Goal: Information Seeking & Learning: Learn about a topic

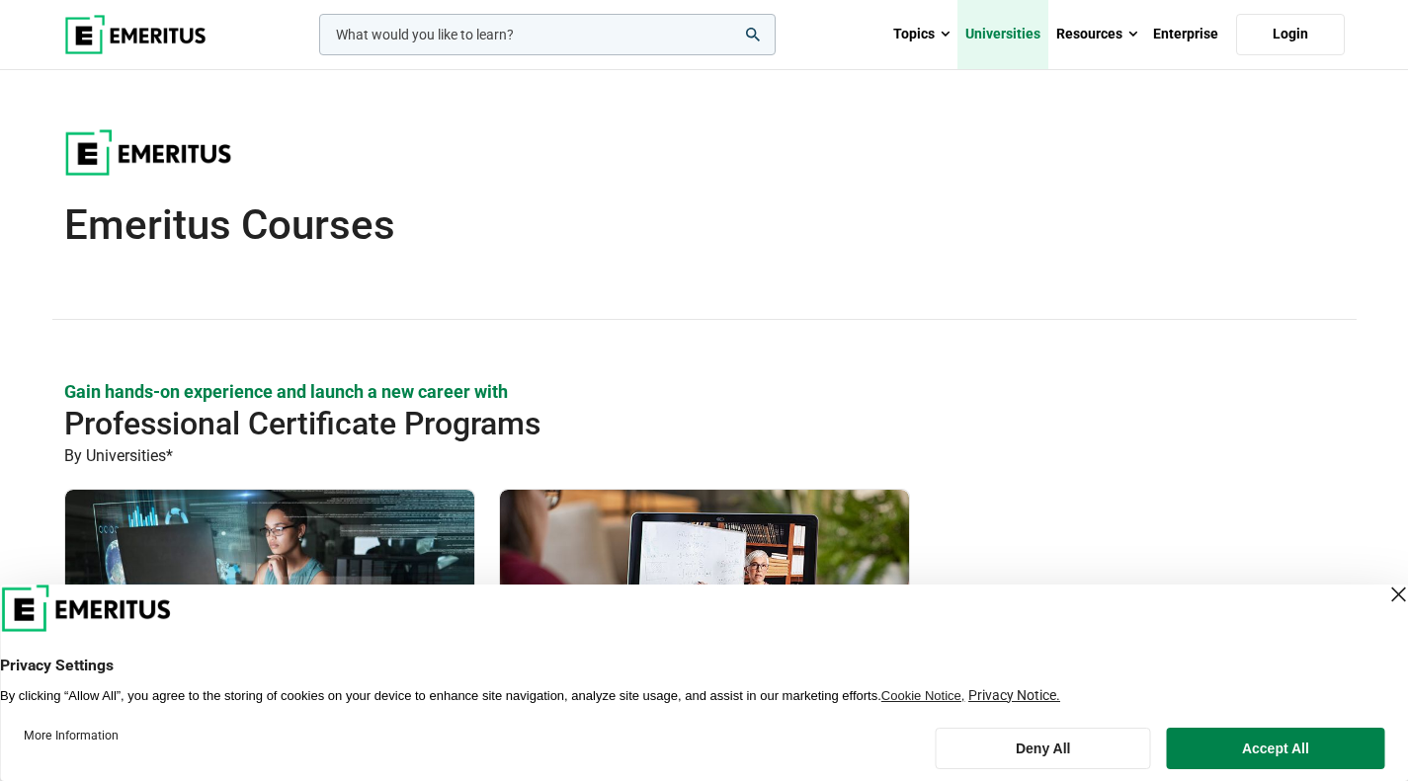
click at [1004, 32] on link "Universities" at bounding box center [1002, 34] width 91 height 69
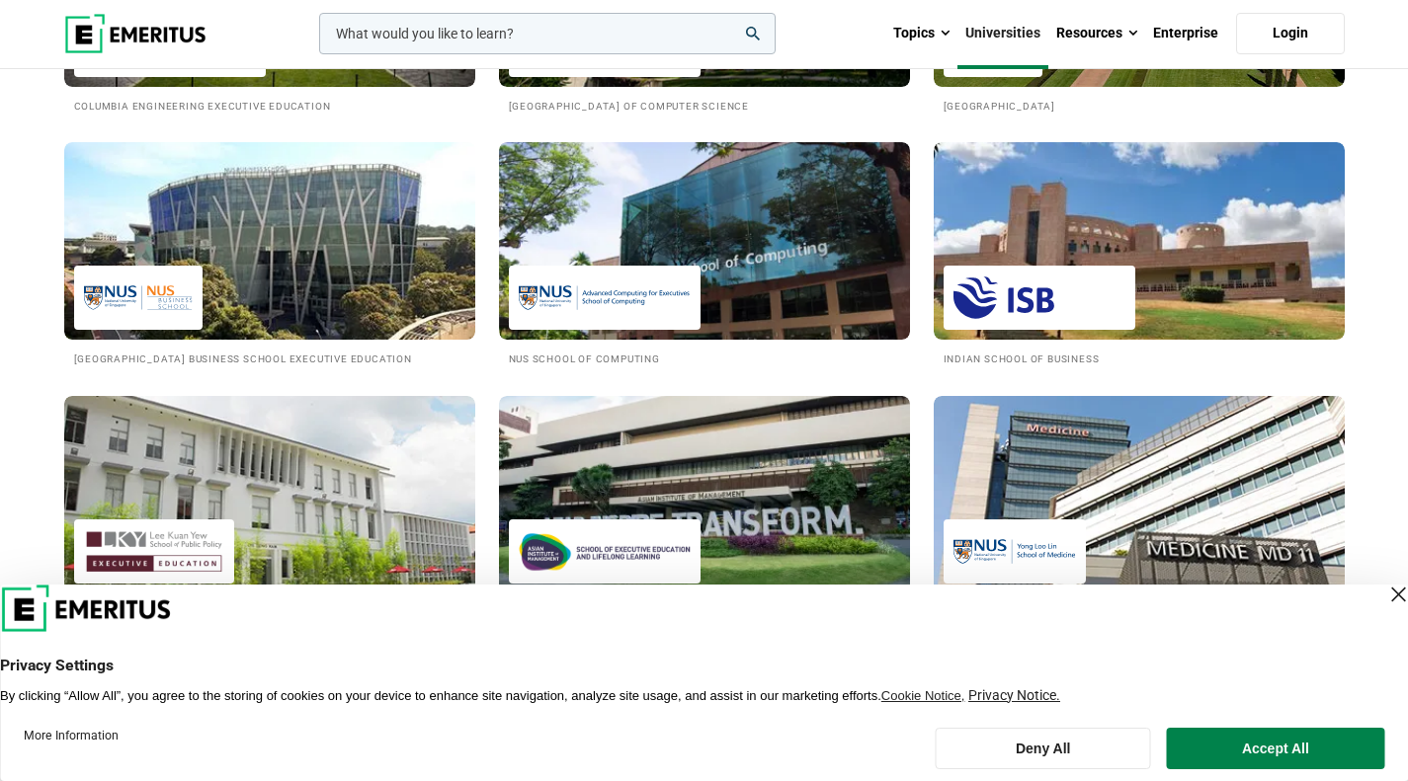
scroll to position [1806, 0]
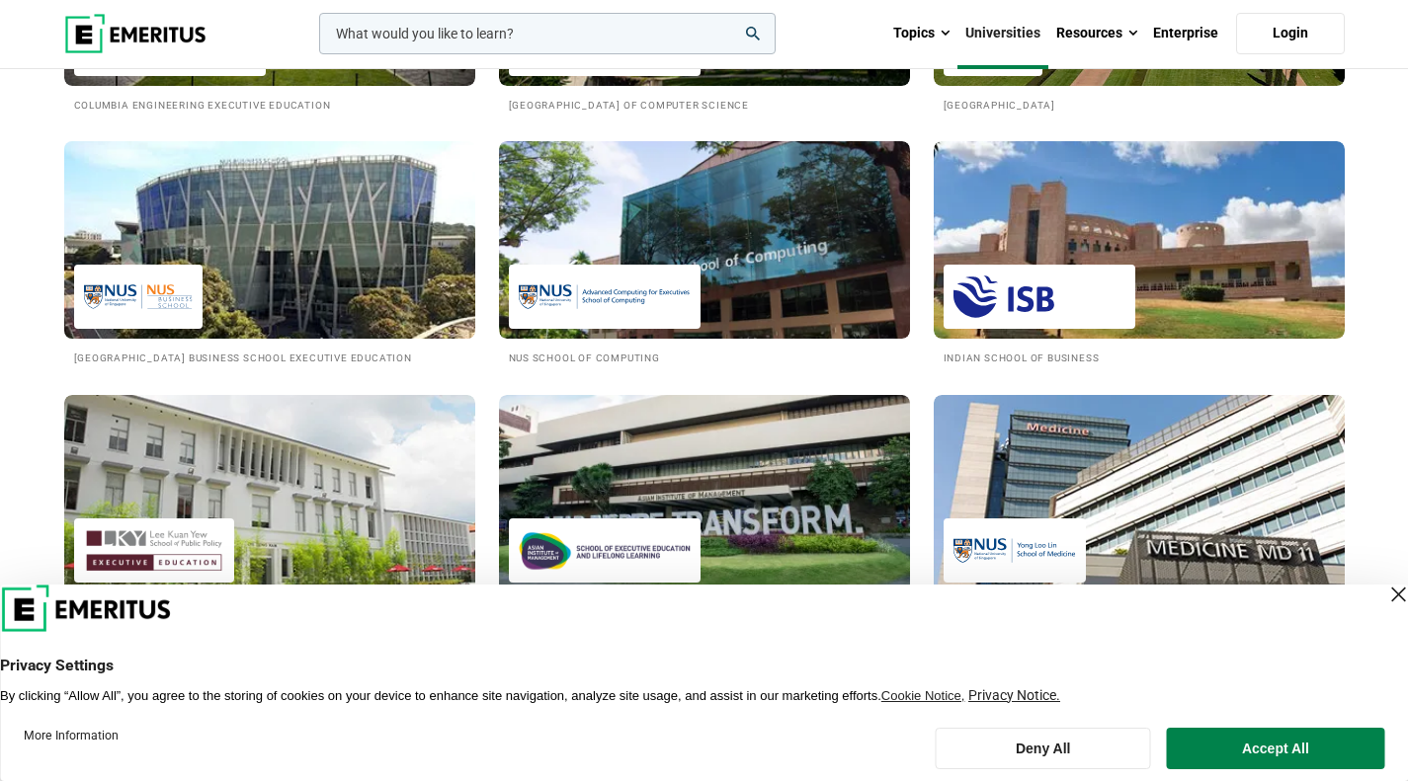
click at [337, 276] on img at bounding box center [269, 239] width 452 height 217
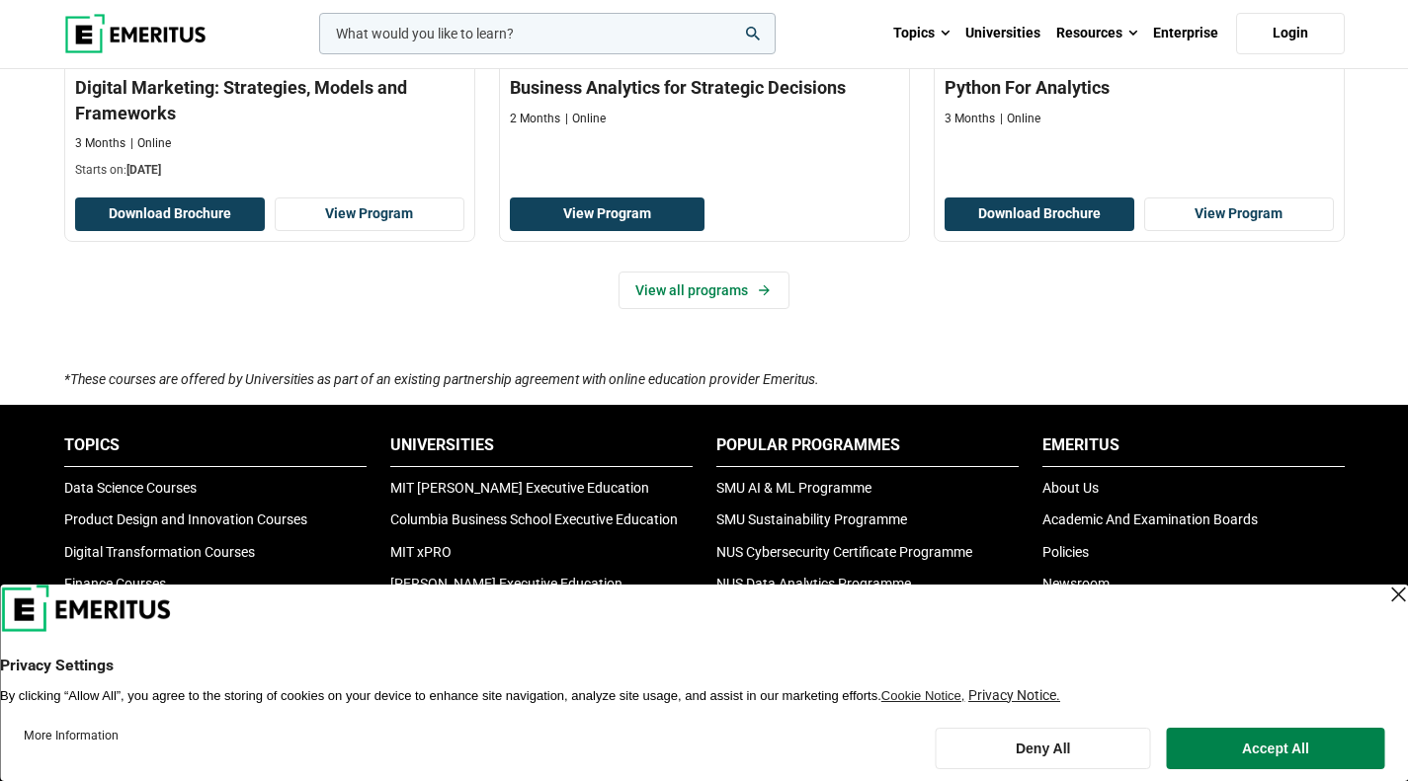
scroll to position [1559, 0]
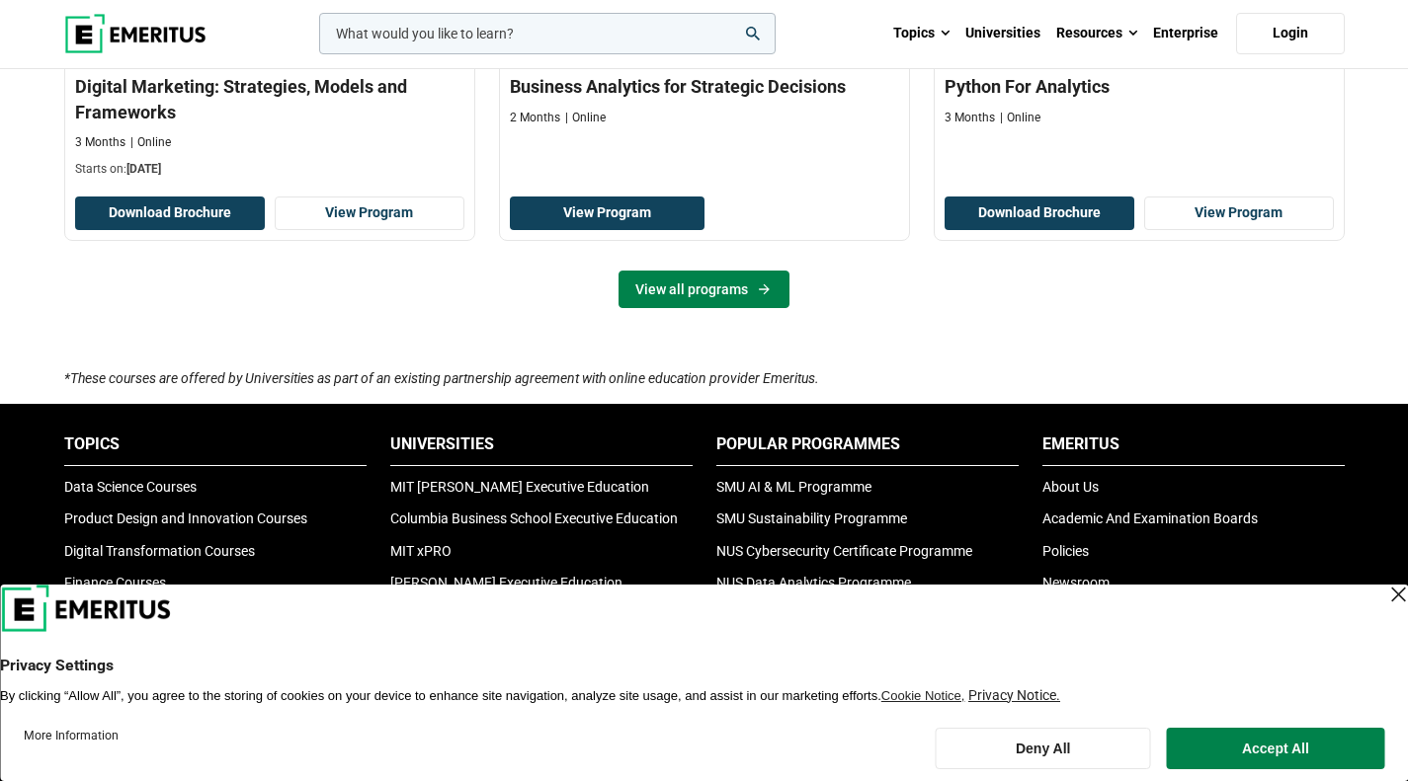
click at [716, 308] on link "View all programs" at bounding box center [703, 290] width 171 height 38
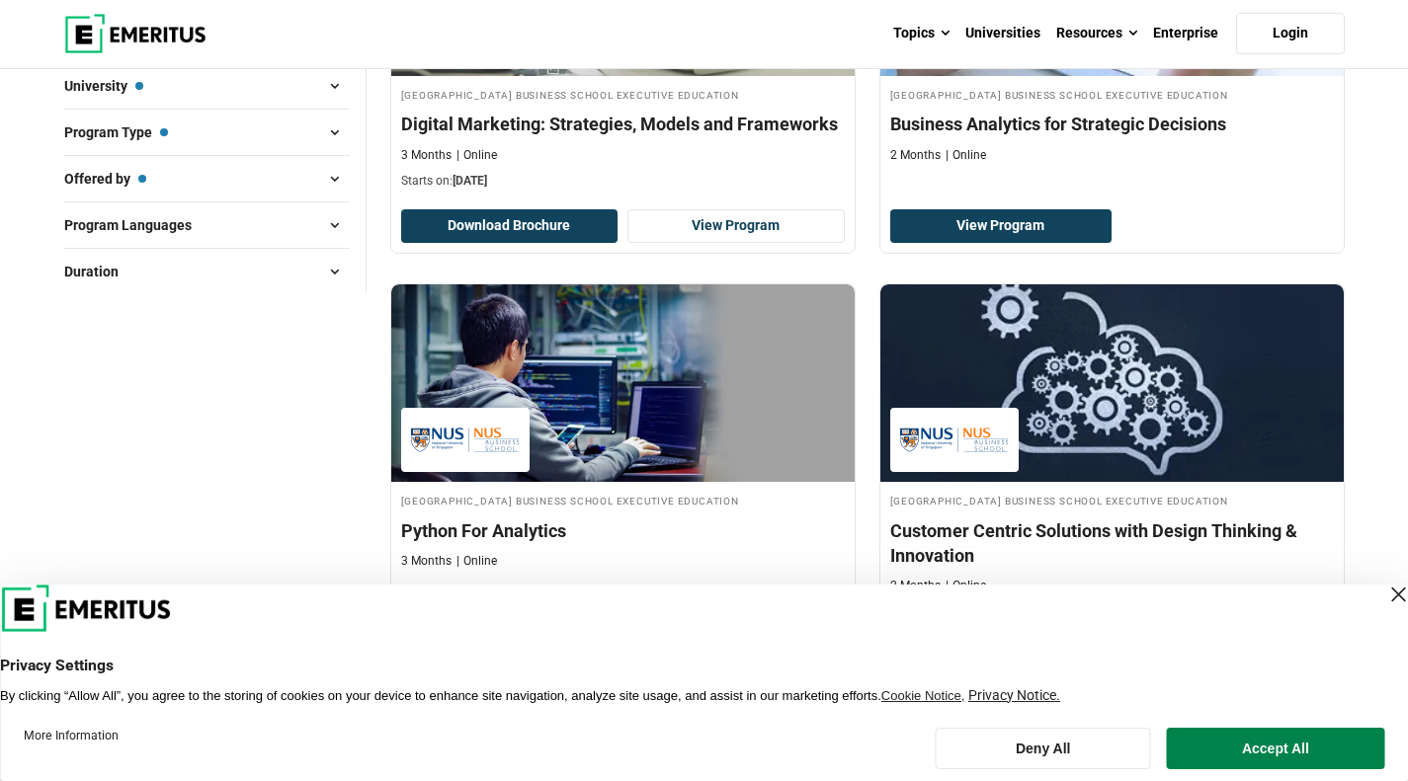
scroll to position [358, 0]
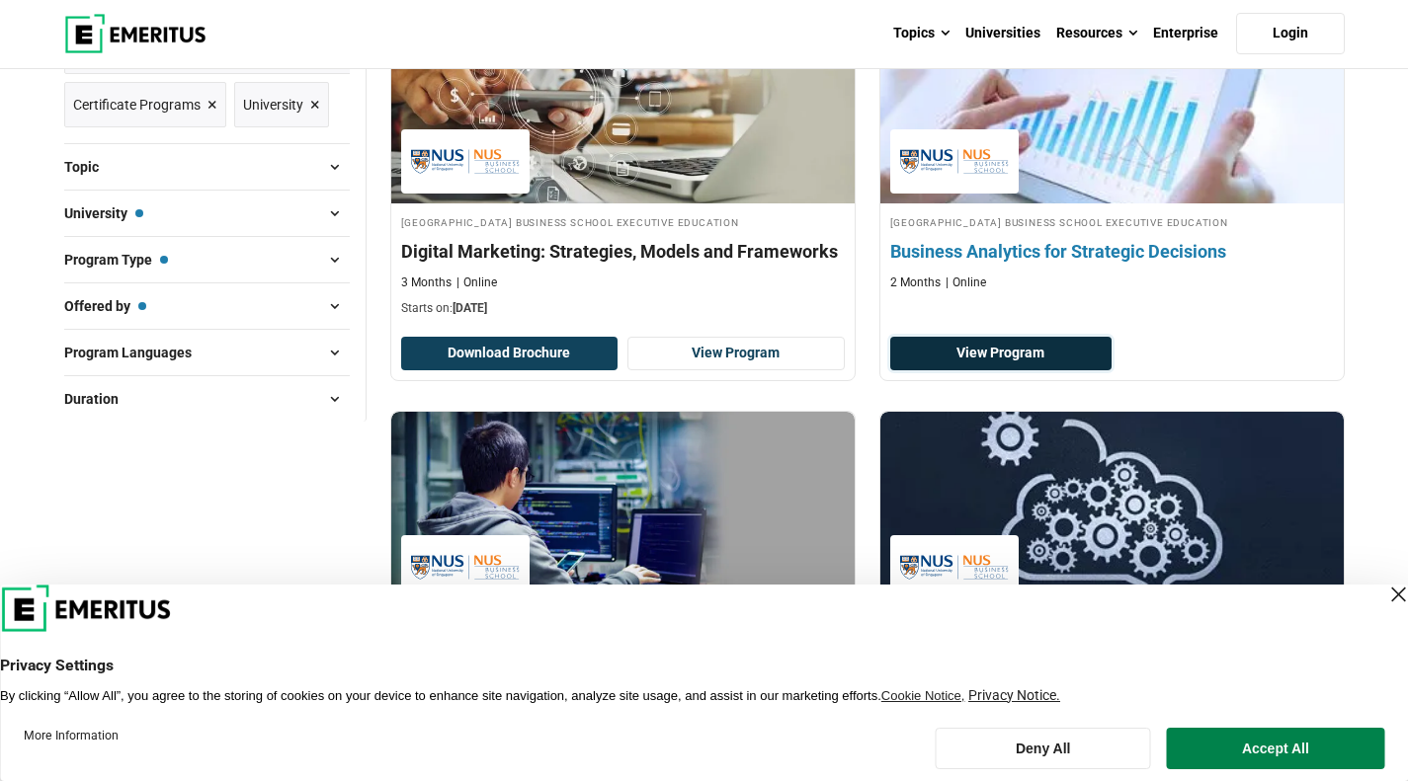
click at [999, 349] on link "View Program" at bounding box center [1001, 354] width 222 height 34
click at [1010, 346] on link "View Program" at bounding box center [1001, 354] width 222 height 34
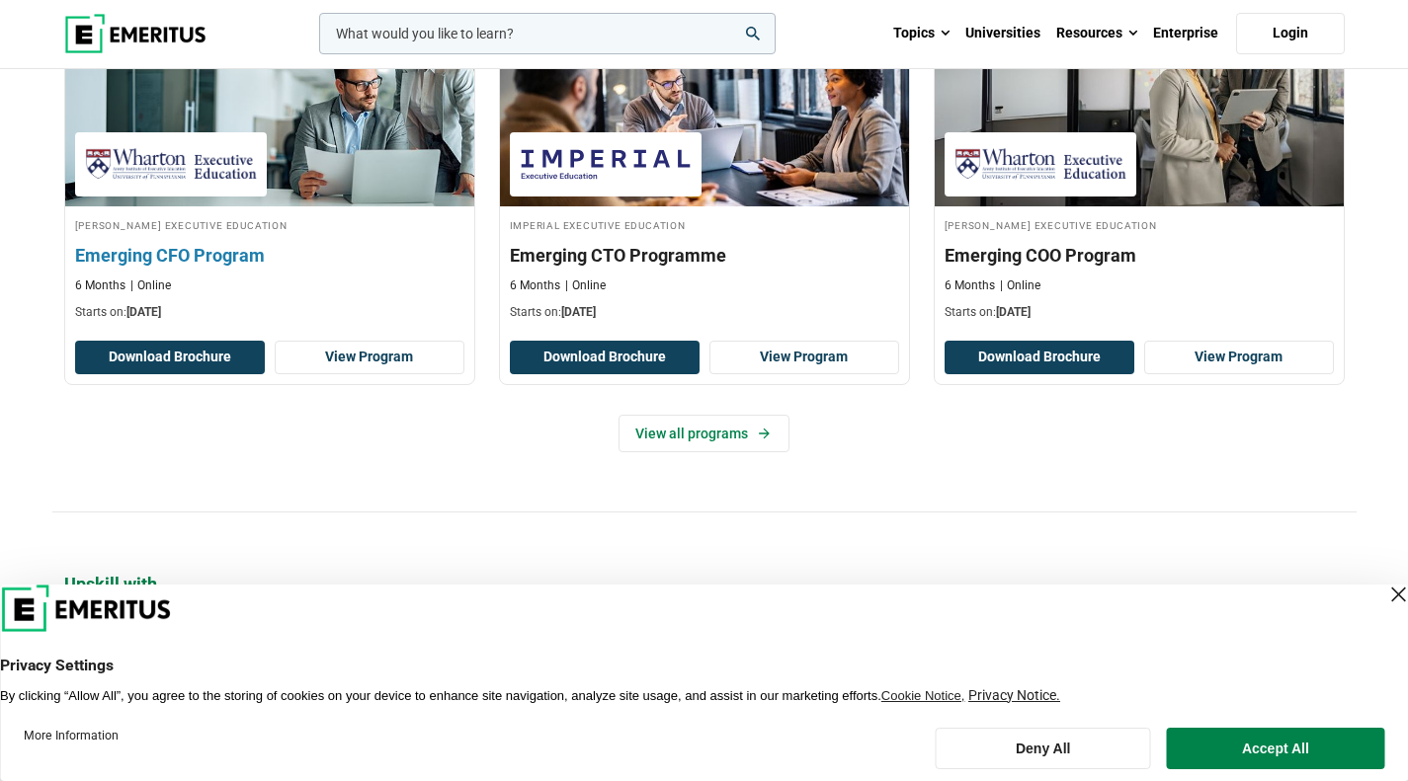
scroll to position [1533, 0]
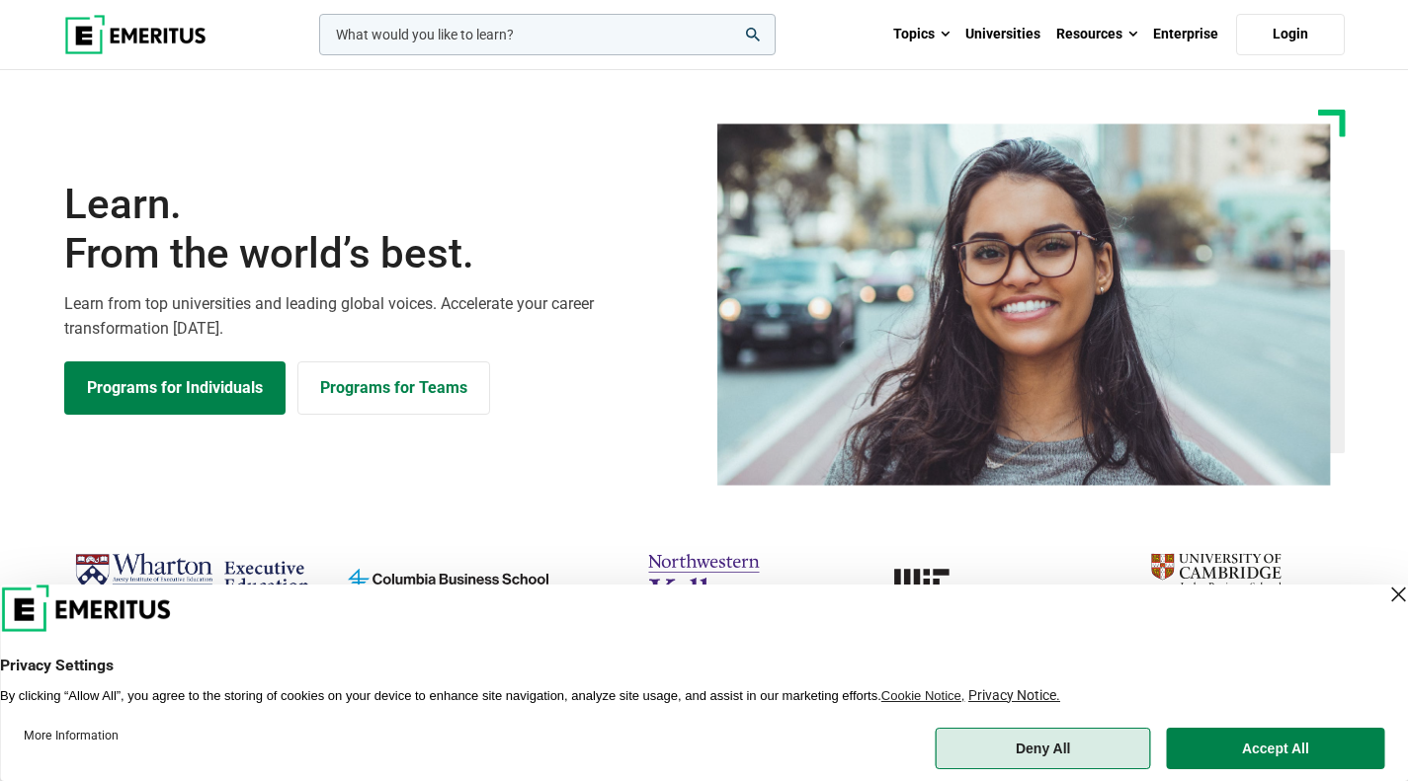
click at [1020, 746] on button "Deny All" at bounding box center [1042, 748] width 215 height 41
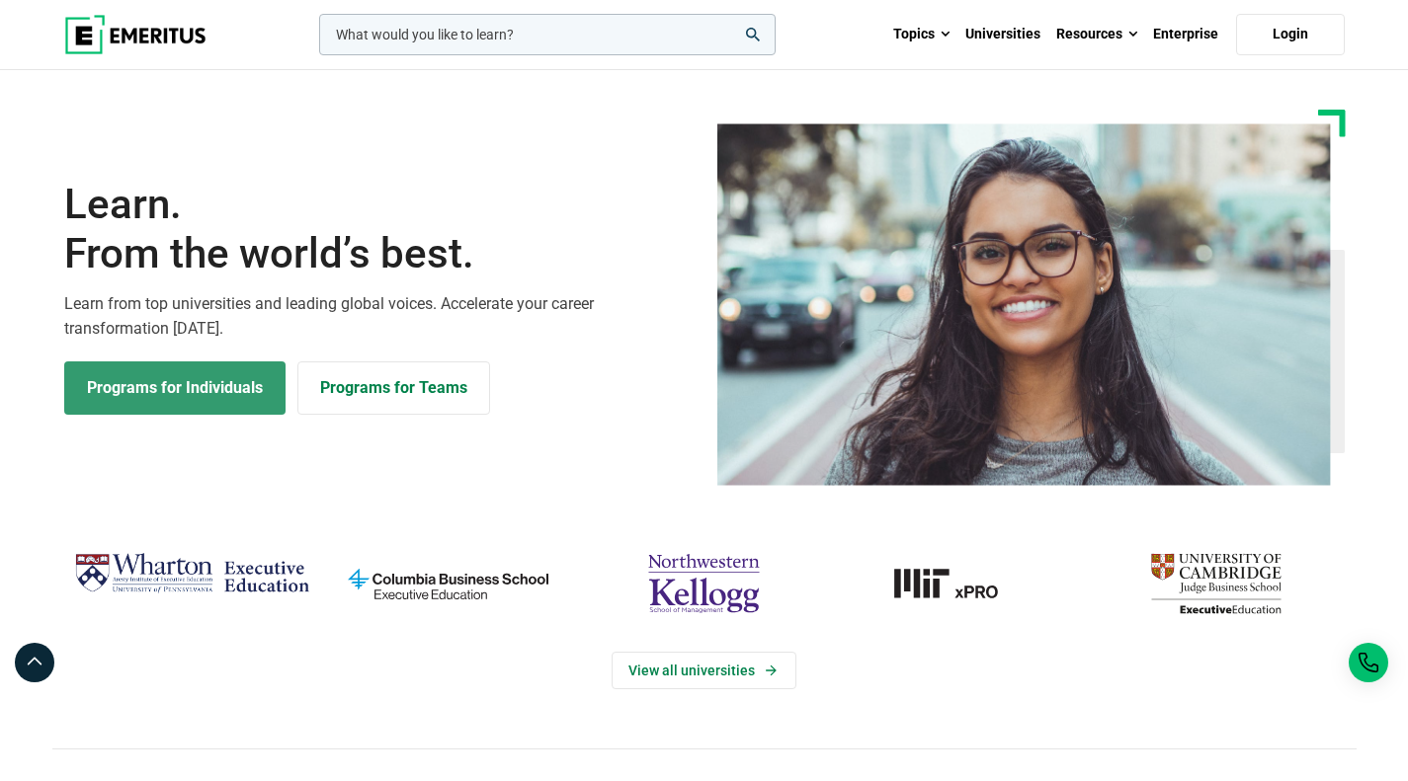
click at [154, 389] on link "Programs for Individuals" at bounding box center [174, 388] width 221 height 53
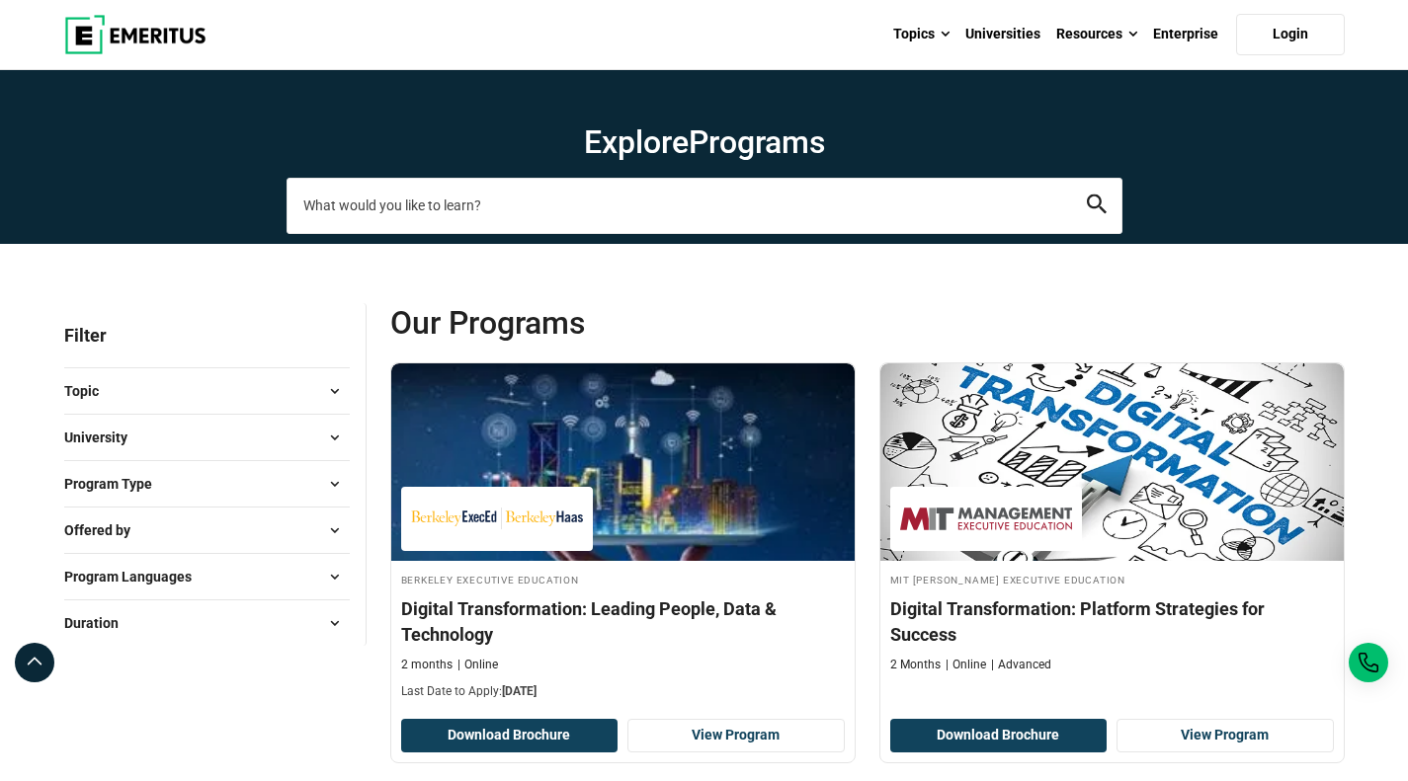
click at [640, 212] on input "search-page" at bounding box center [704, 205] width 836 height 55
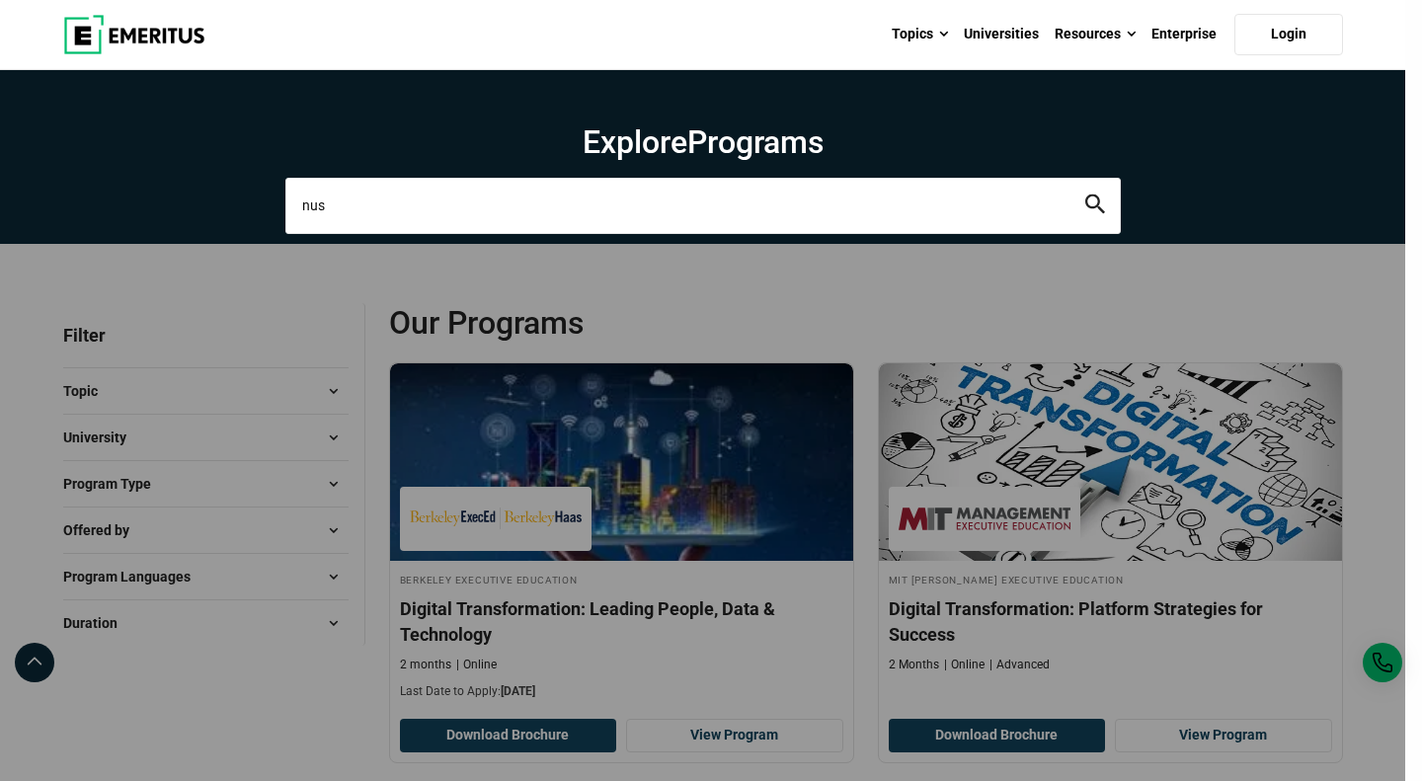
type input "nus"
click at [1086, 195] on button "search" at bounding box center [1096, 206] width 20 height 23
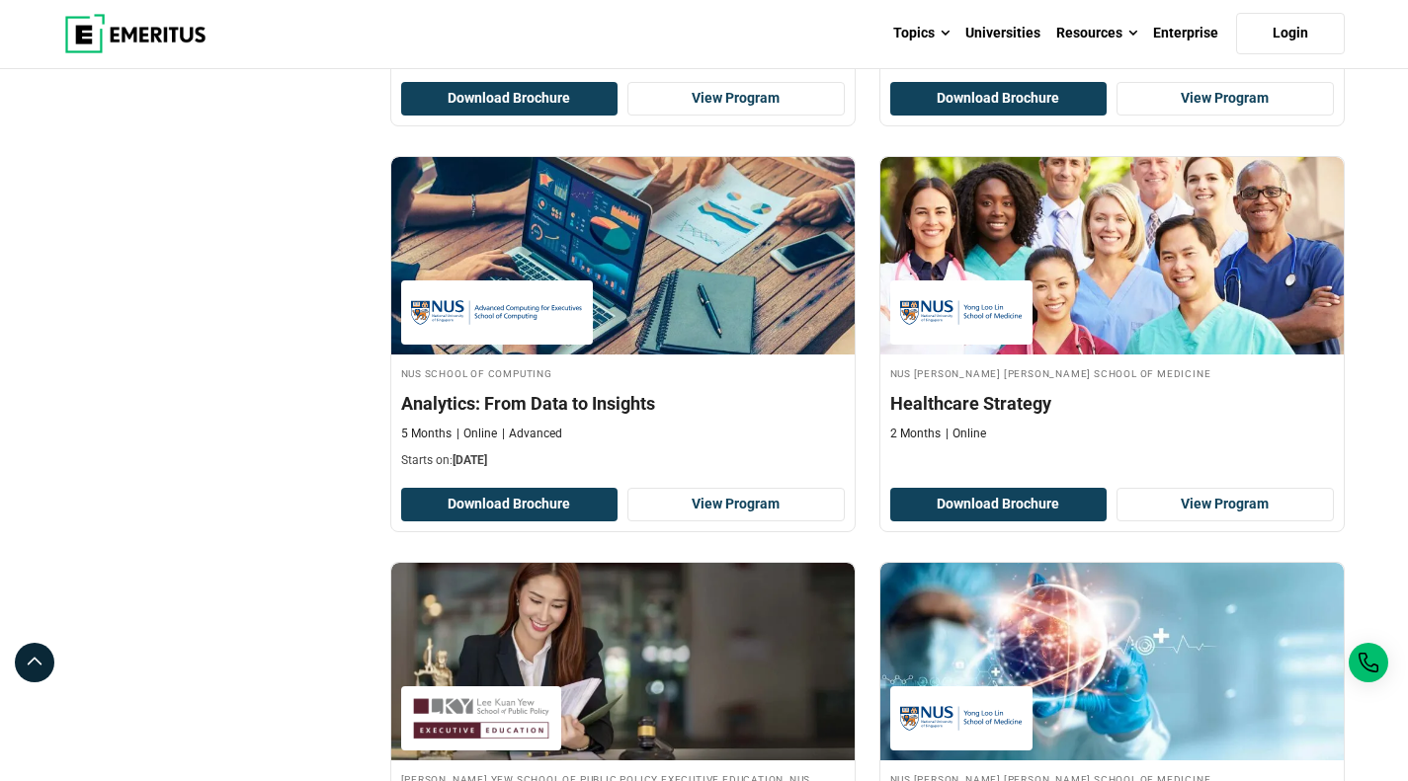
scroll to position [617, 0]
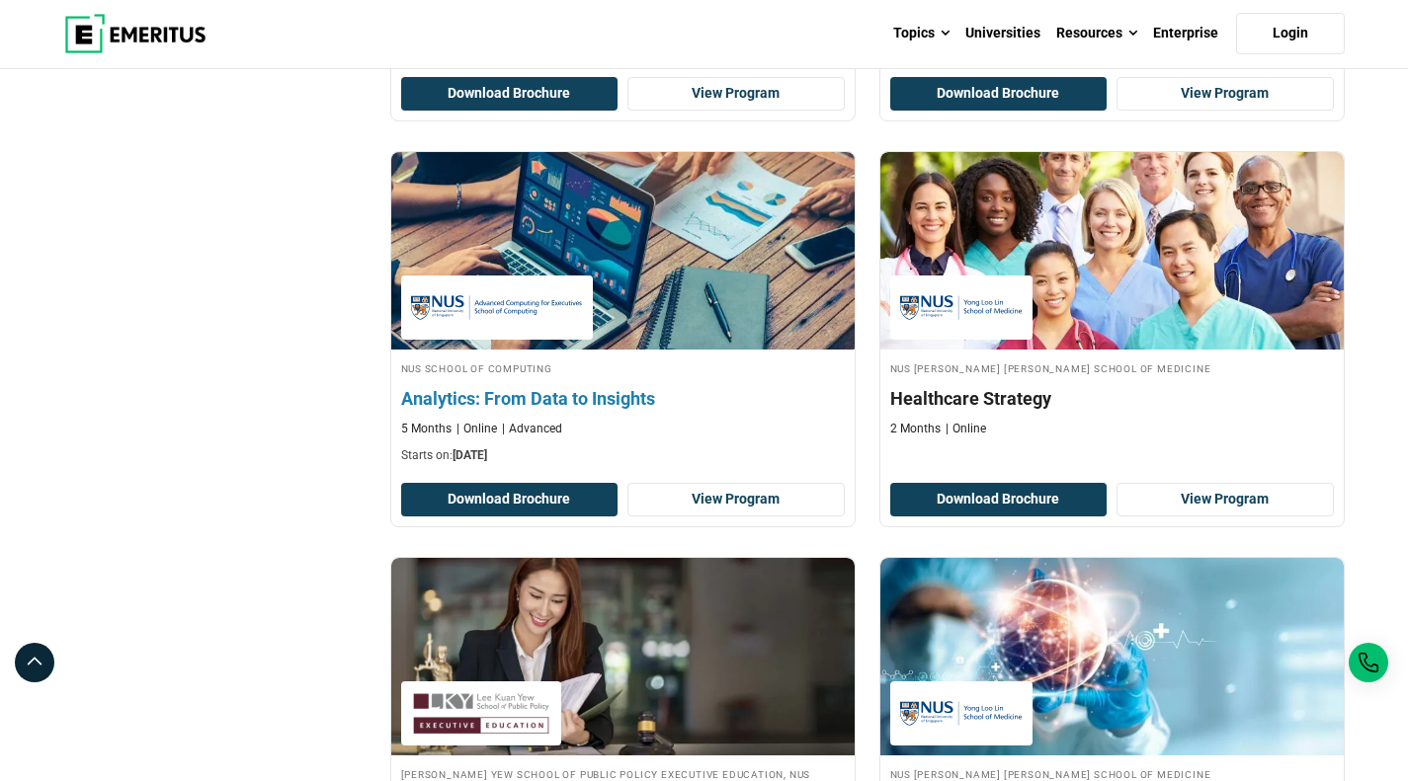
click at [665, 300] on img at bounding box center [622, 250] width 510 height 217
